Goal: Task Accomplishment & Management: Manage account settings

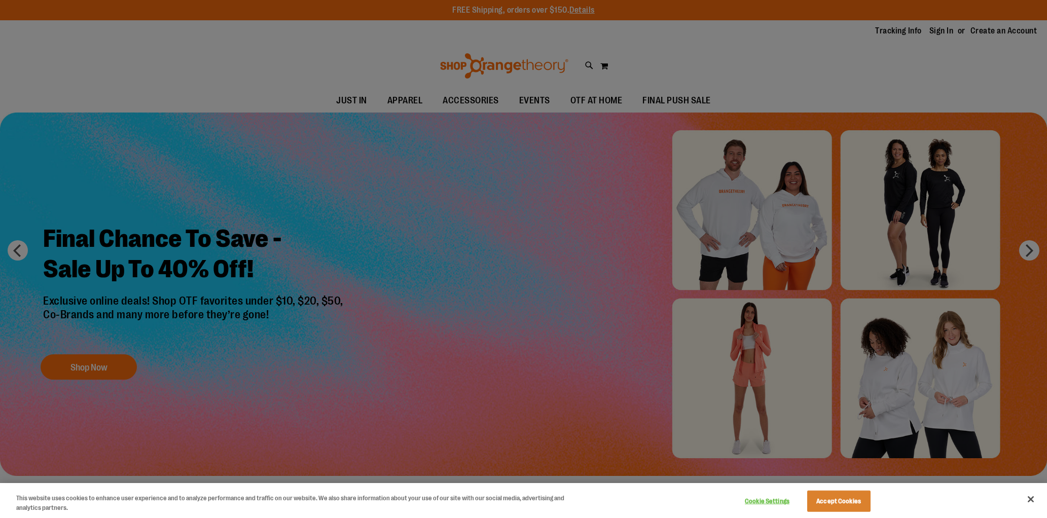
click at [709, 83] on div at bounding box center [523, 259] width 1047 height 518
click at [847, 501] on button "Accept Cookies" at bounding box center [838, 501] width 63 height 21
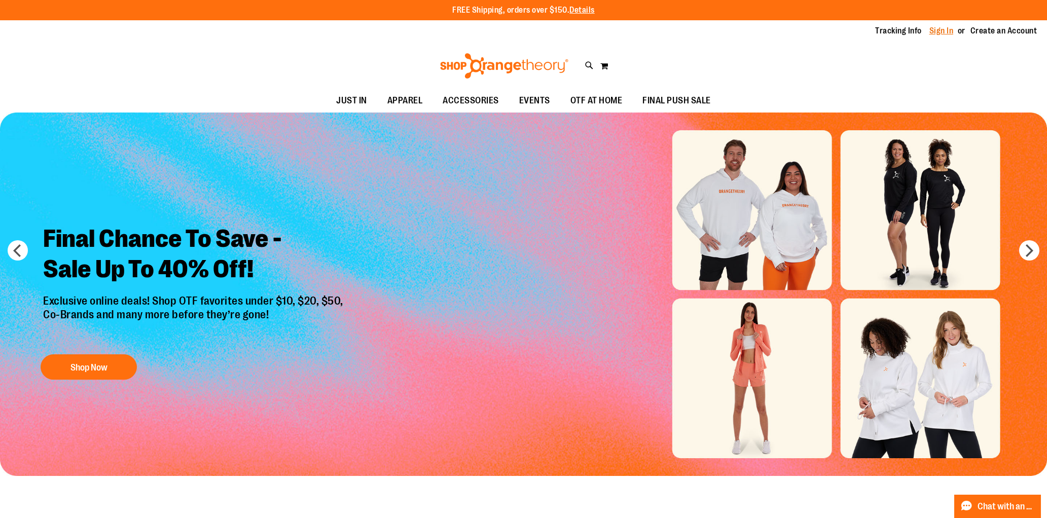
click at [949, 32] on link "Sign In" at bounding box center [941, 30] width 24 height 11
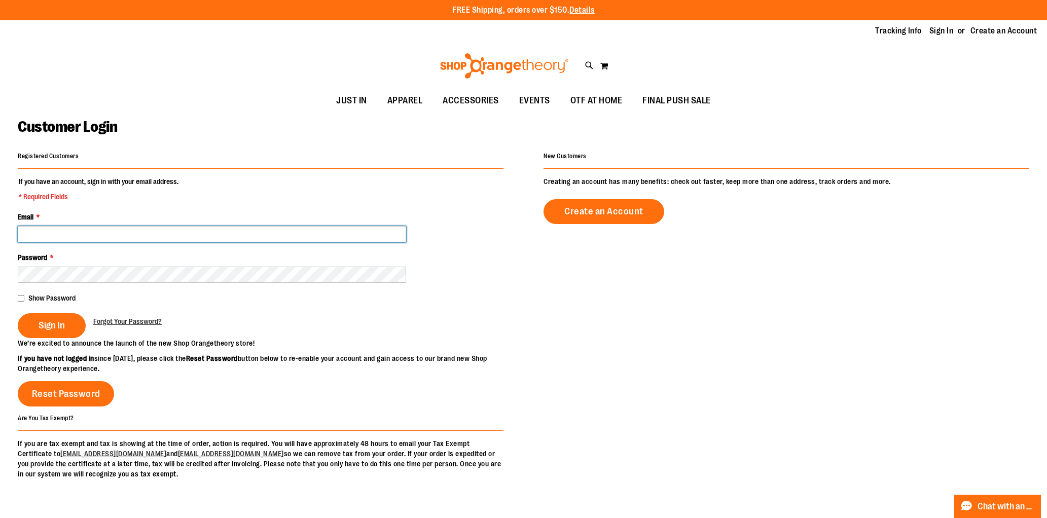
click at [132, 235] on input "Email *" at bounding box center [212, 234] width 388 height 16
click at [186, 233] on input "Email *" at bounding box center [212, 234] width 388 height 16
click at [306, 236] on input "Email *" at bounding box center [212, 234] width 388 height 16
